Goal: Task Accomplishment & Management: Manage account settings

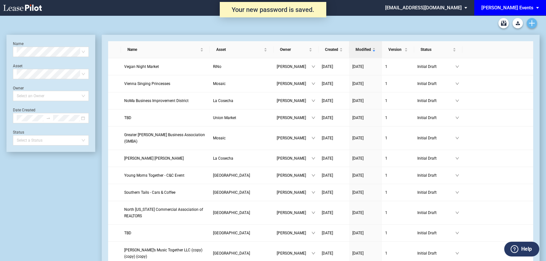
click at [531, 23] on icon "Create new document" at bounding box center [532, 23] width 6 height 6
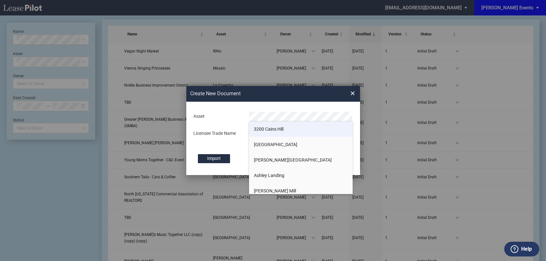
click at [268, 130] on span "3200 Cains Hill" at bounding box center [269, 128] width 30 height 5
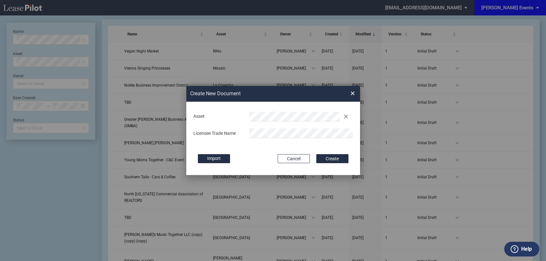
click at [257, 162] on div "Import" at bounding box center [234, 158] width 73 height 9
click at [340, 159] on button "Create" at bounding box center [332, 158] width 32 height 9
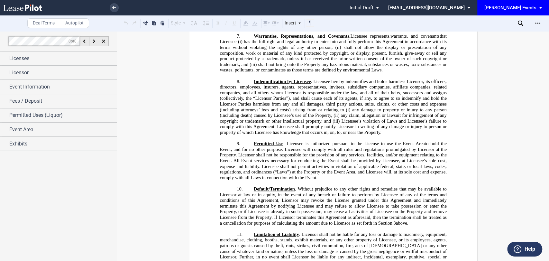
scroll to position [322, 0]
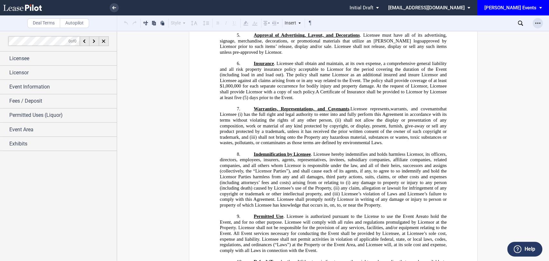
click at [536, 23] on icon "Open Lease options menu" at bounding box center [537, 23] width 5 height 5
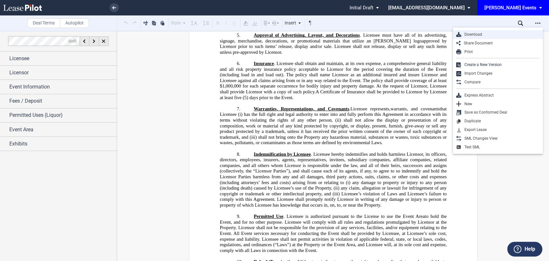
click at [480, 34] on div "Download" at bounding box center [500, 34] width 78 height 5
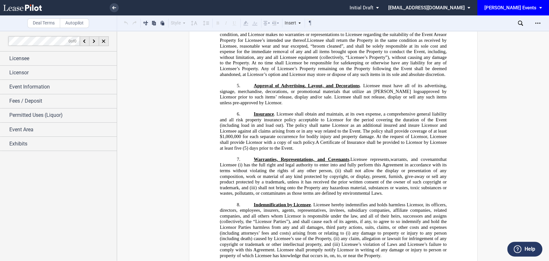
scroll to position [250, 0]
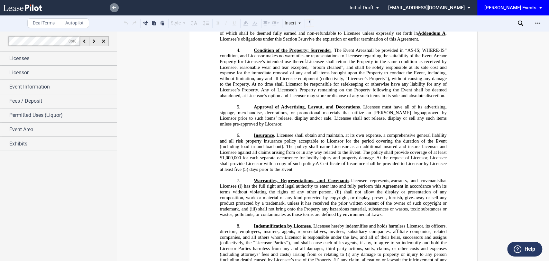
click at [113, 8] on icon at bounding box center [114, 7] width 4 height 3
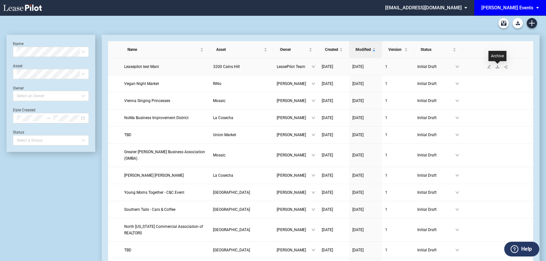
click at [496, 67] on icon "download" at bounding box center [497, 67] width 4 height 4
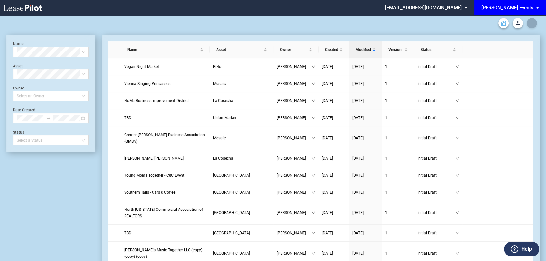
click at [498, 23] on link "Archive" at bounding box center [503, 23] width 10 height 10
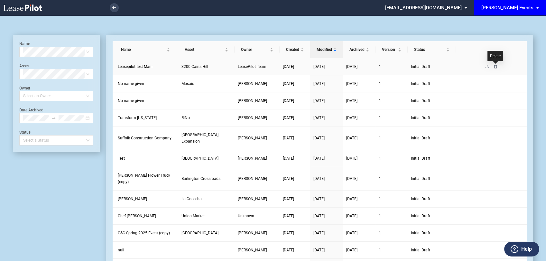
click at [495, 66] on icon "delete" at bounding box center [495, 67] width 4 height 4
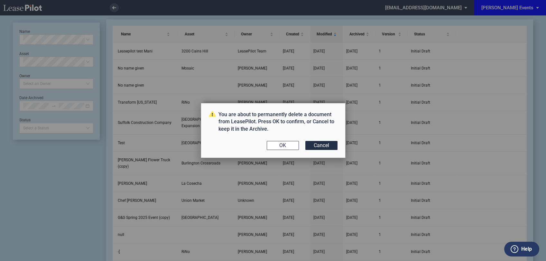
click at [286, 145] on button "OK" at bounding box center [283, 145] width 32 height 9
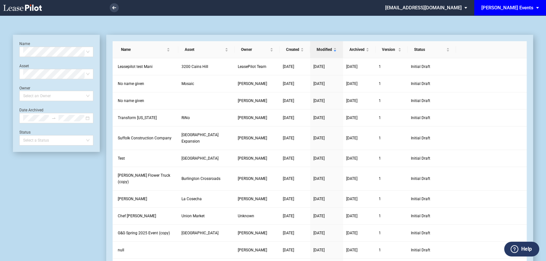
scroll to position [15, 0]
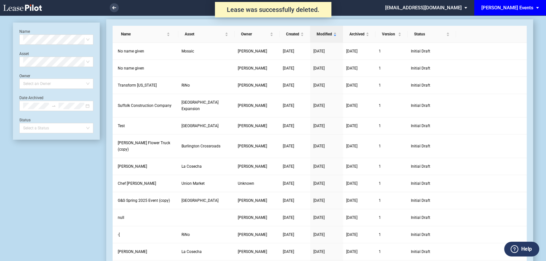
scroll to position [15, 0]
click at [465, 6] on md-select "[EMAIL_ADDRESS][DOMAIN_NAME] Change Password 2-Factor Authentication Admin Area…" at bounding box center [428, 7] width 88 height 14
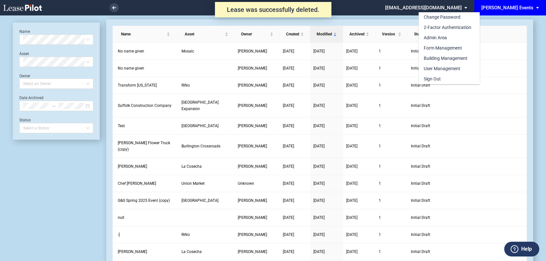
scroll to position [0, 0]
click at [450, 75] on md-option "Sign Out" at bounding box center [448, 79] width 61 height 10
